Goal: Information Seeking & Learning: Check status

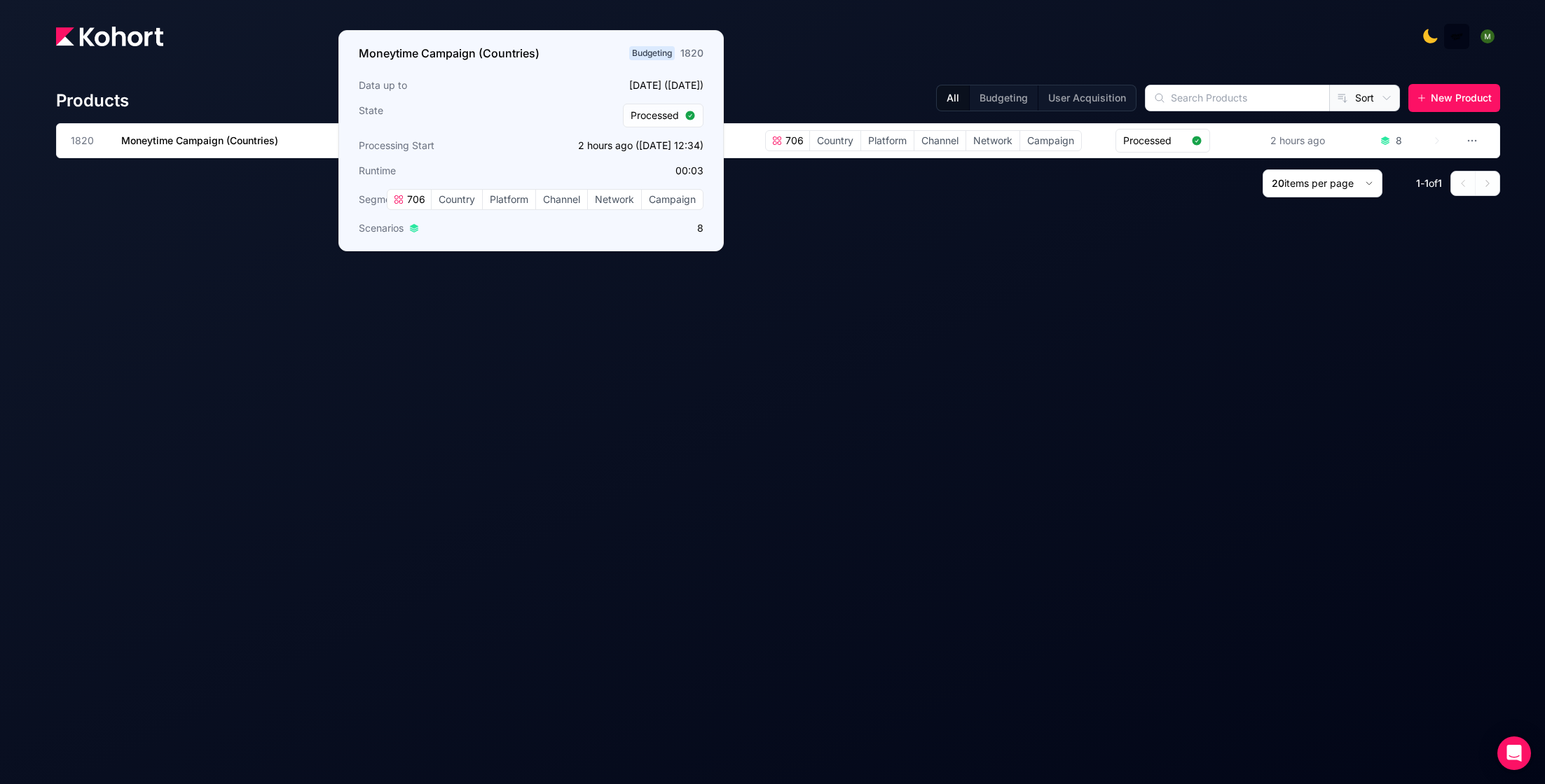
click at [234, 116] on div "Products All Budgeting User Acquisition Sort New Product 1820 Moneytime Campaig…" at bounding box center [778, 132] width 1444 height 131
click at [233, 140] on span "Moneytime Campaign (Countries)" at bounding box center [199, 140] width 157 height 12
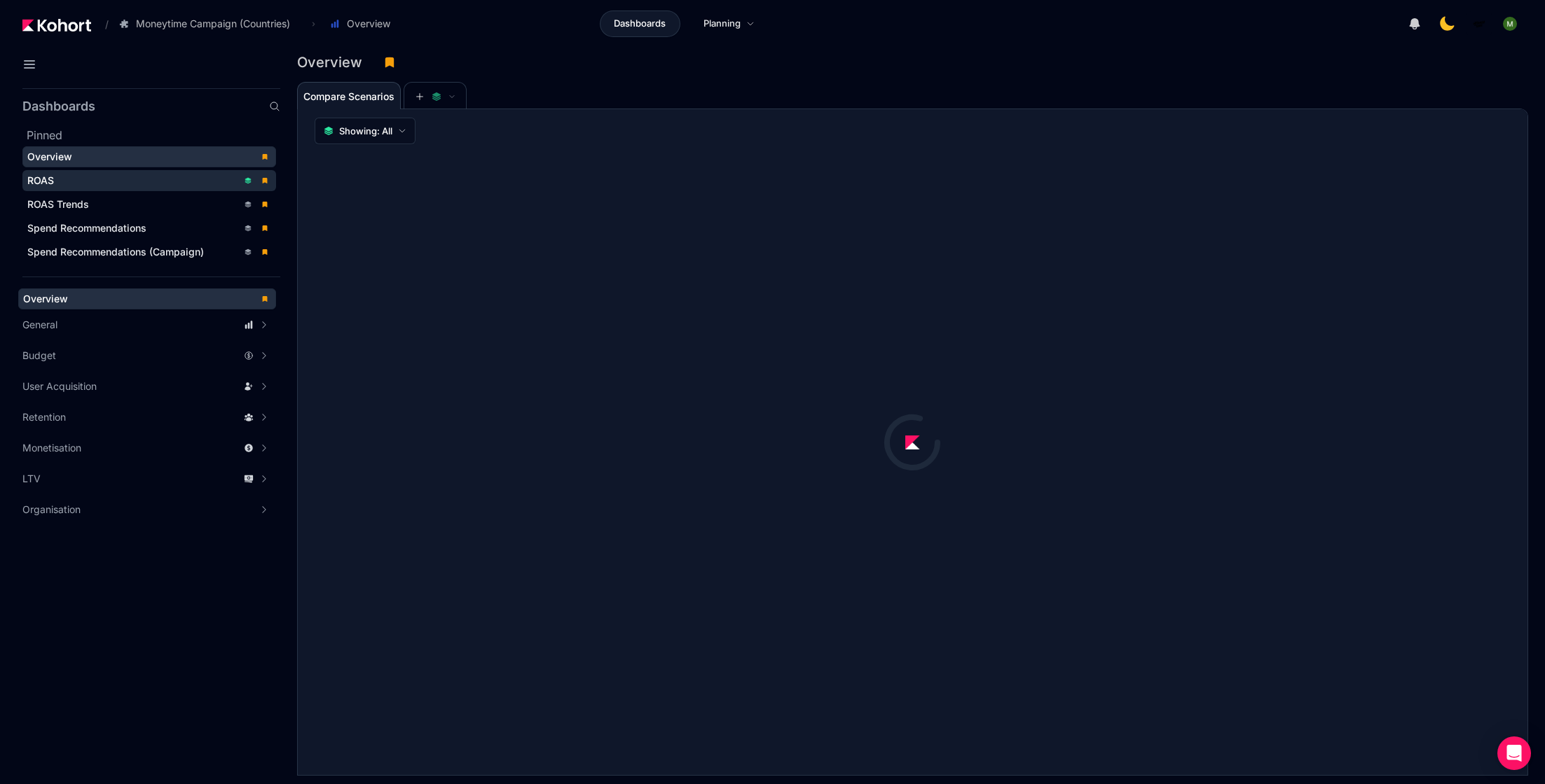
click at [105, 177] on div "ROAS" at bounding box center [132, 180] width 210 height 14
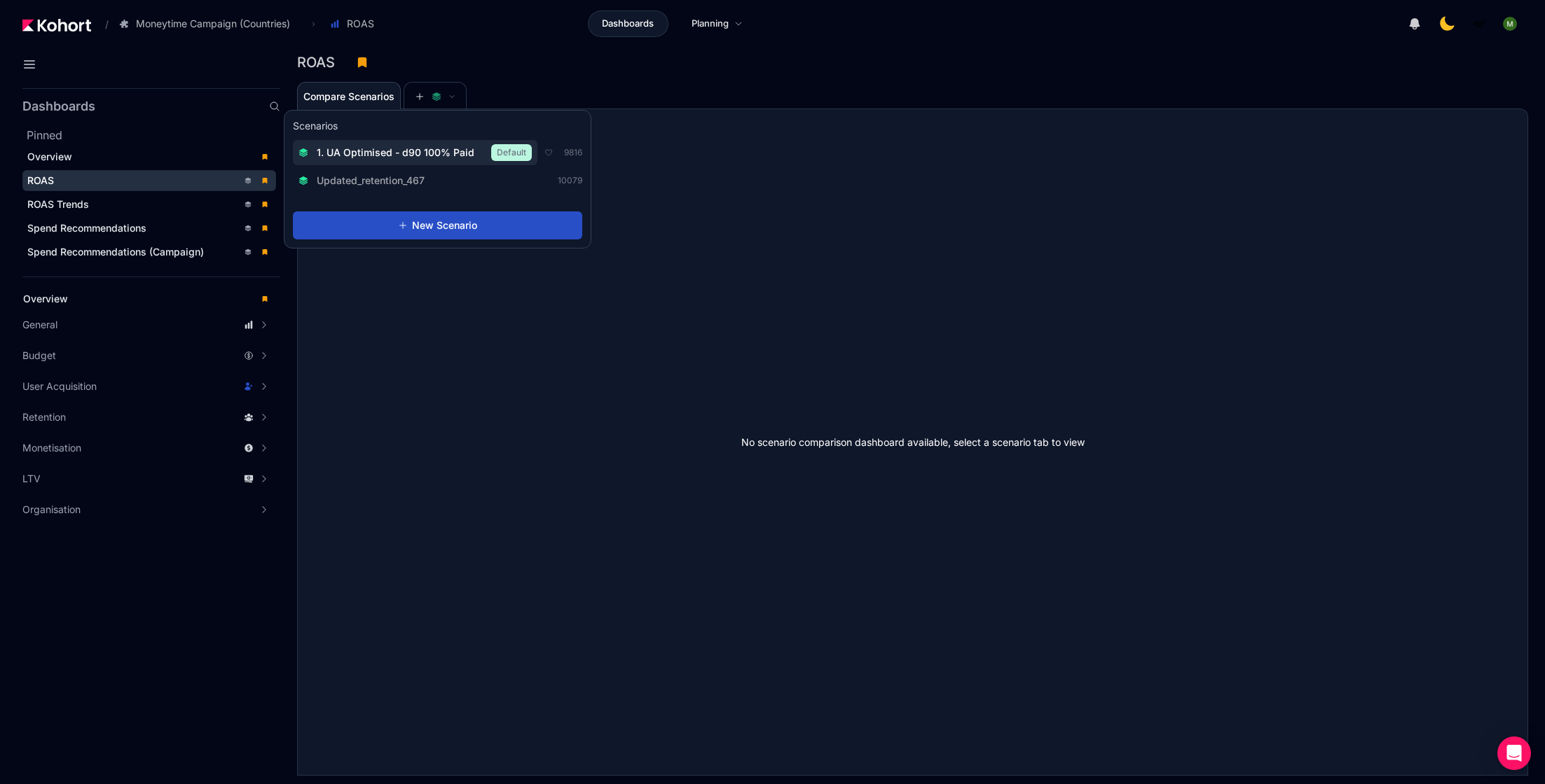
click at [428, 148] on span "1. UA Optimised - d90 100% Paid" at bounding box center [396, 153] width 158 height 14
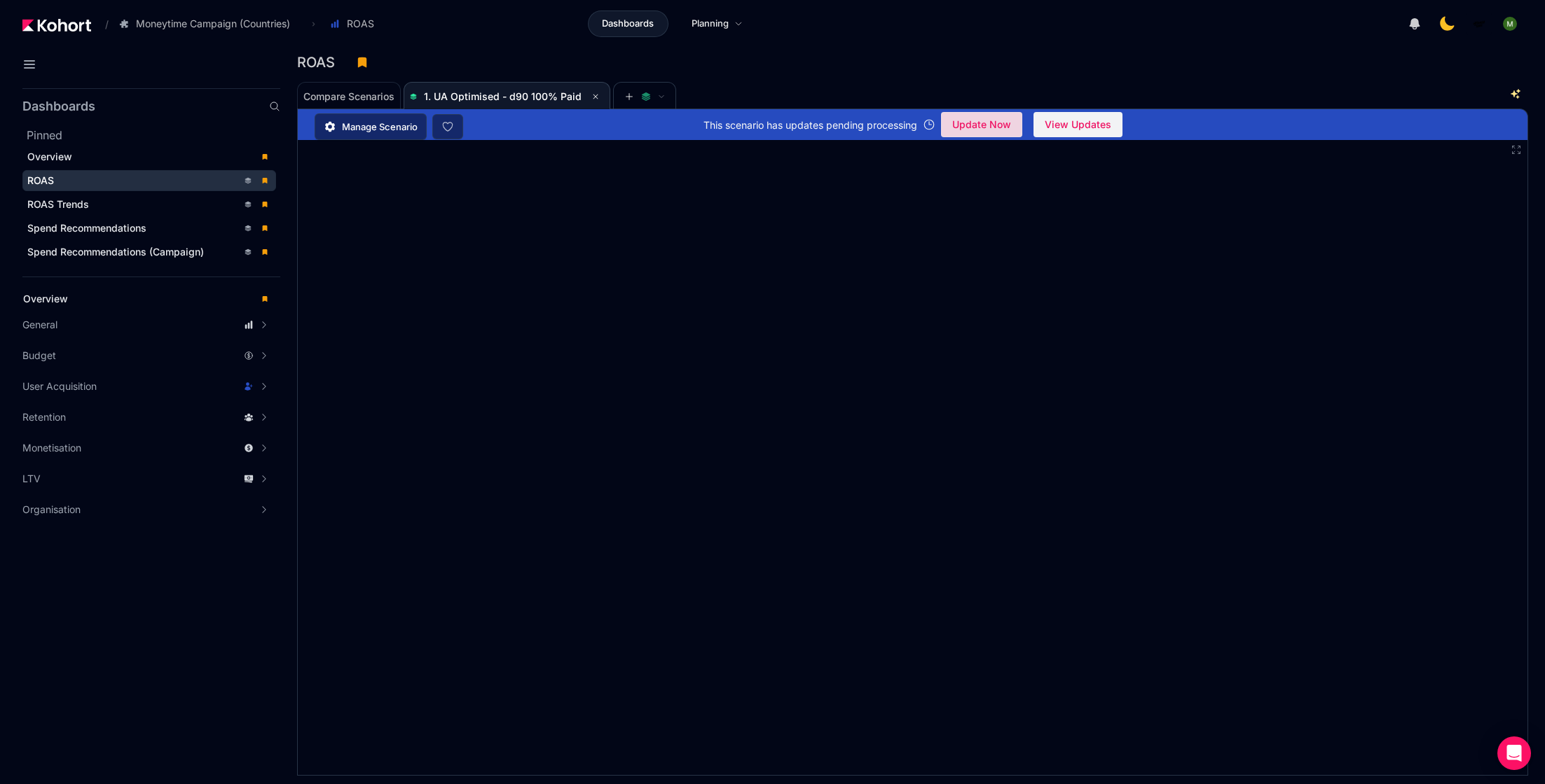
click at [951, 131] on span "undefined" at bounding box center [982, 125] width 80 height 23
click at [984, 131] on span "Update Now" at bounding box center [981, 125] width 58 height 21
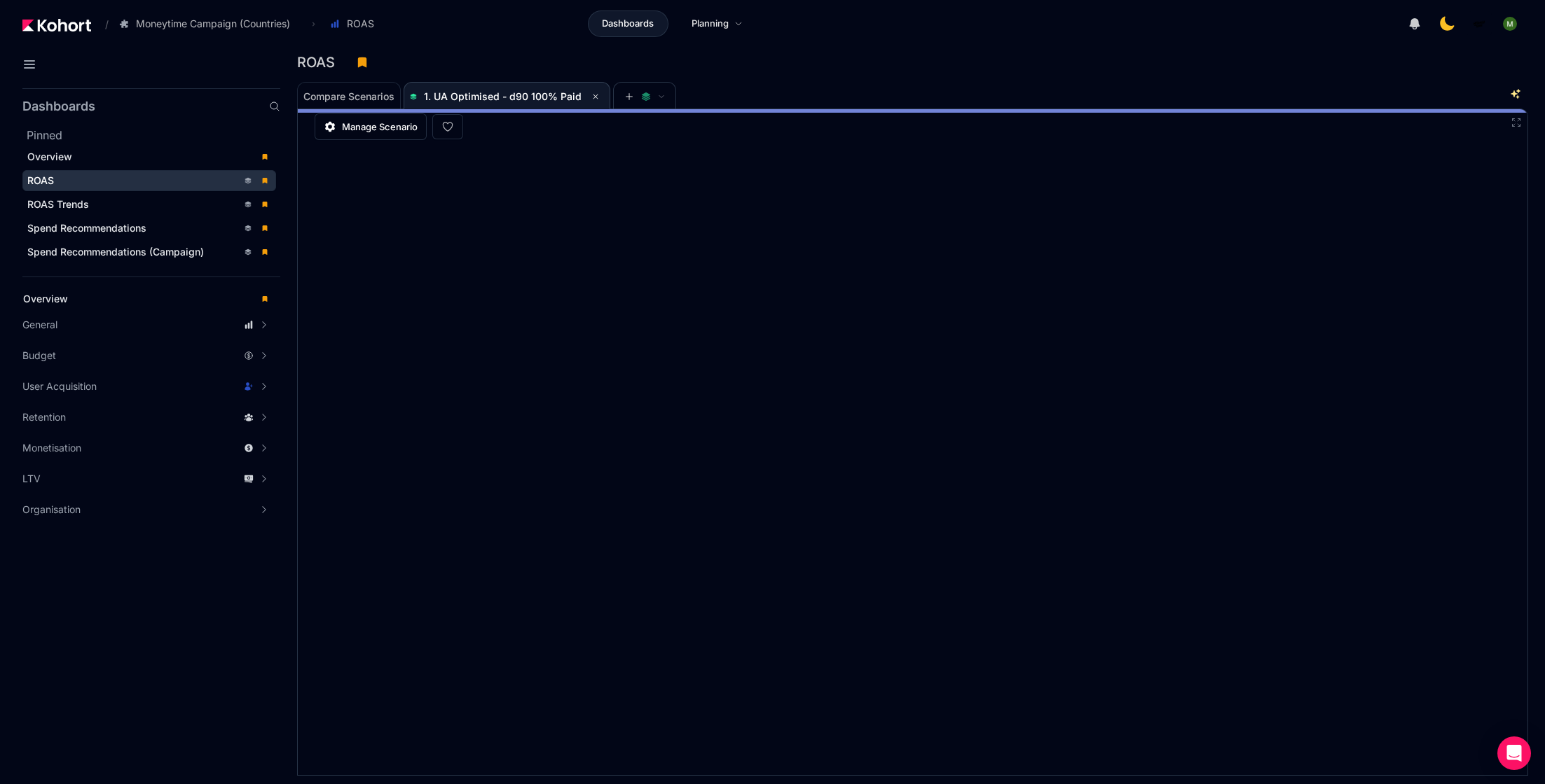
click at [1056, 85] on div "Compare Scenarios 1. UA Optimised - d90 100% Paid" at bounding box center [900, 94] width 1206 height 28
